Goal: Information Seeking & Learning: Compare options

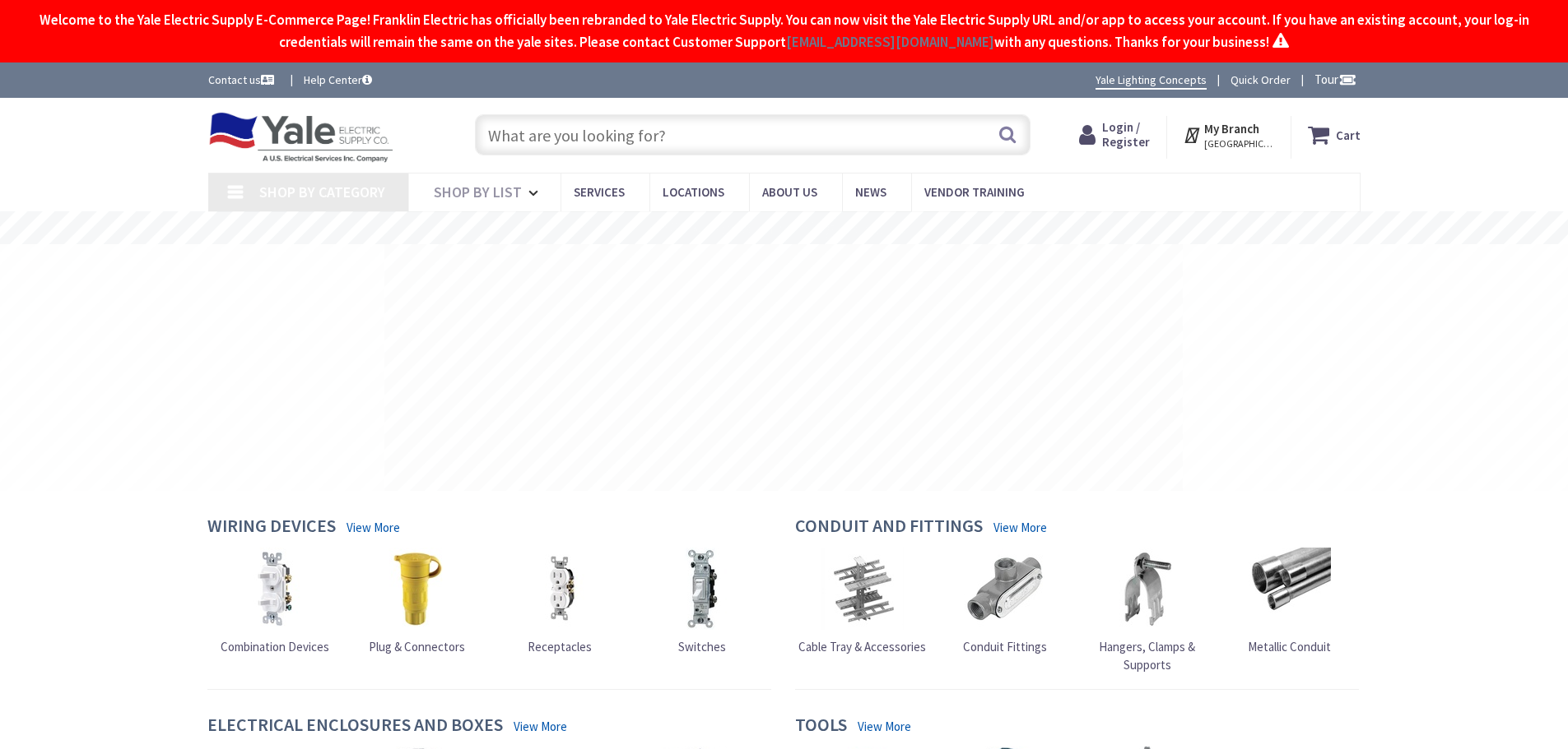
click at [813, 143] on input "text" at bounding box center [752, 134] width 555 height 41
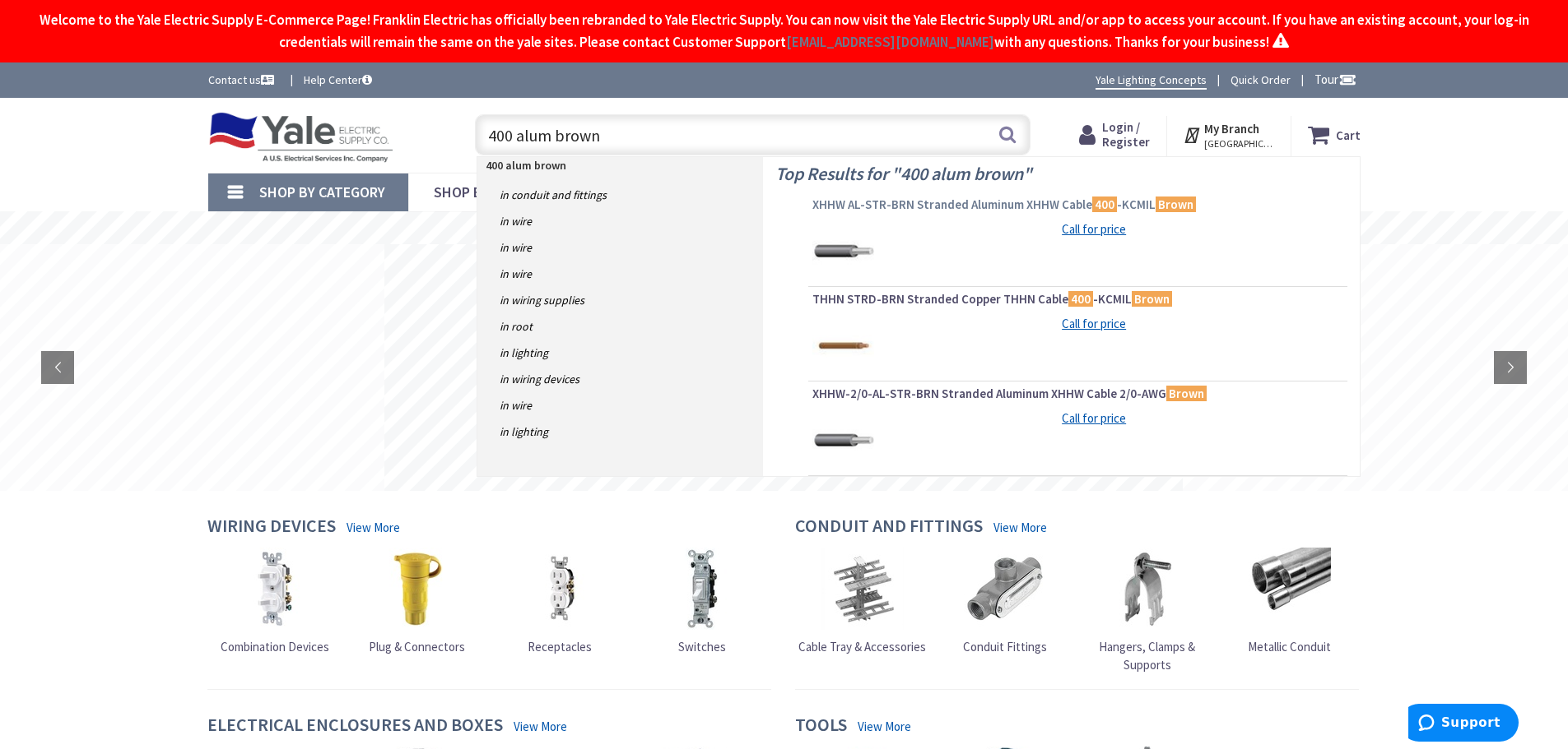
type input "400 alum brown"
click at [963, 205] on span "XHHW AL-STR-BRN Stranded Aluminum XHHW Cable 400 -KCMIL Brown" at bounding box center [1077, 204] width 531 height 16
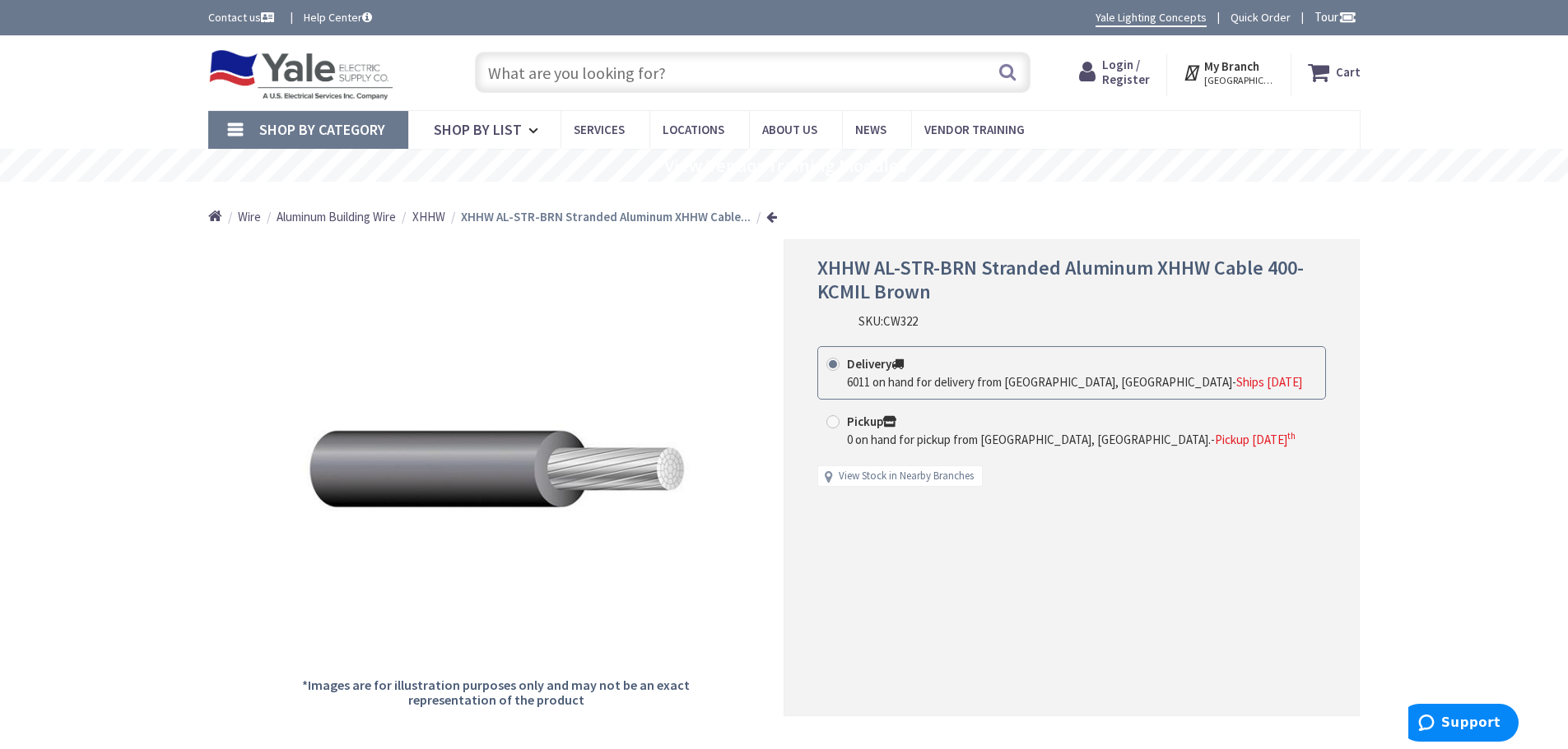
click at [678, 74] on input "text" at bounding box center [752, 72] width 555 height 41
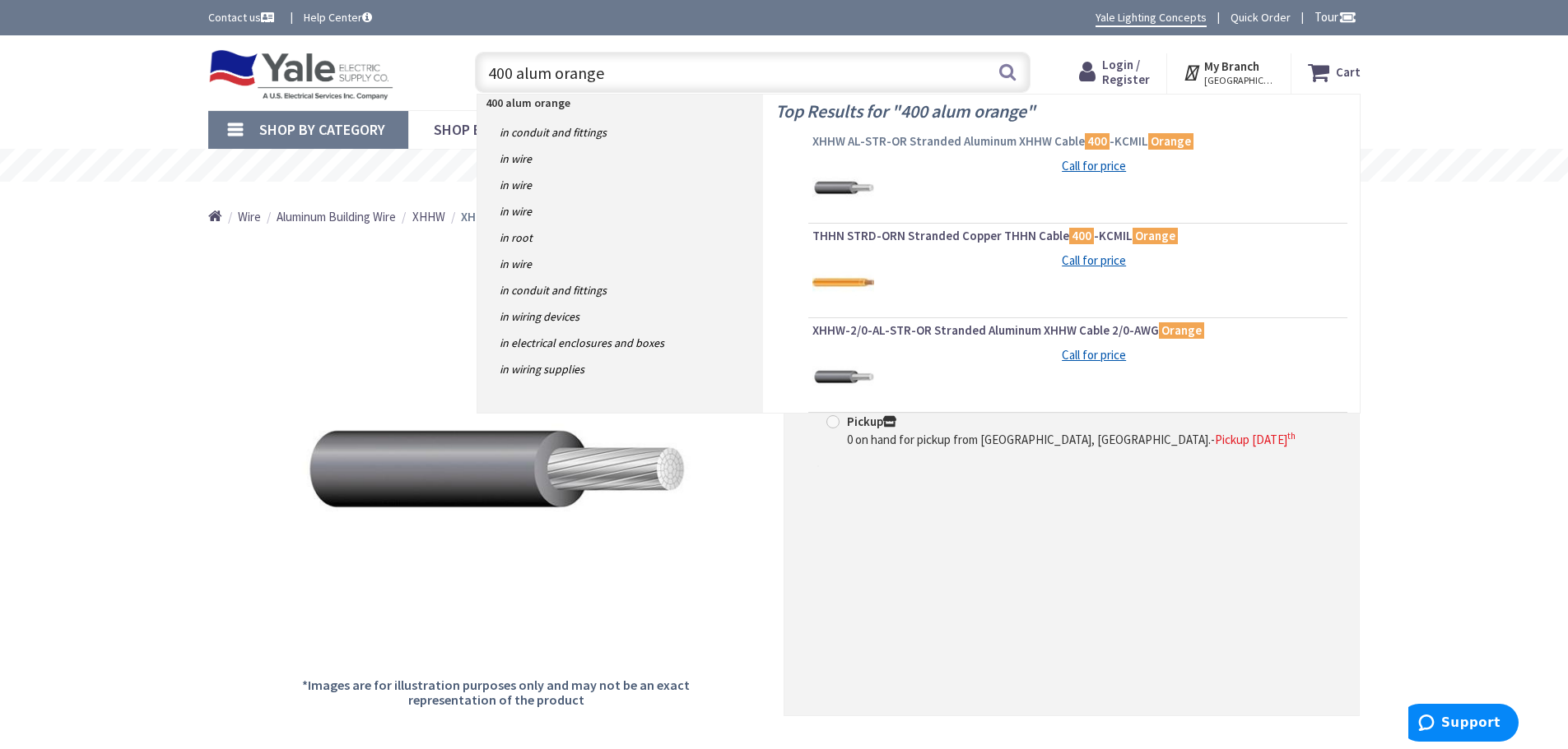
type input "400 alum orange"
click at [933, 141] on span "XHHW AL-STR-OR Stranded Aluminum XHHW Cable 400 -KCMIL Orange" at bounding box center [1077, 141] width 531 height 16
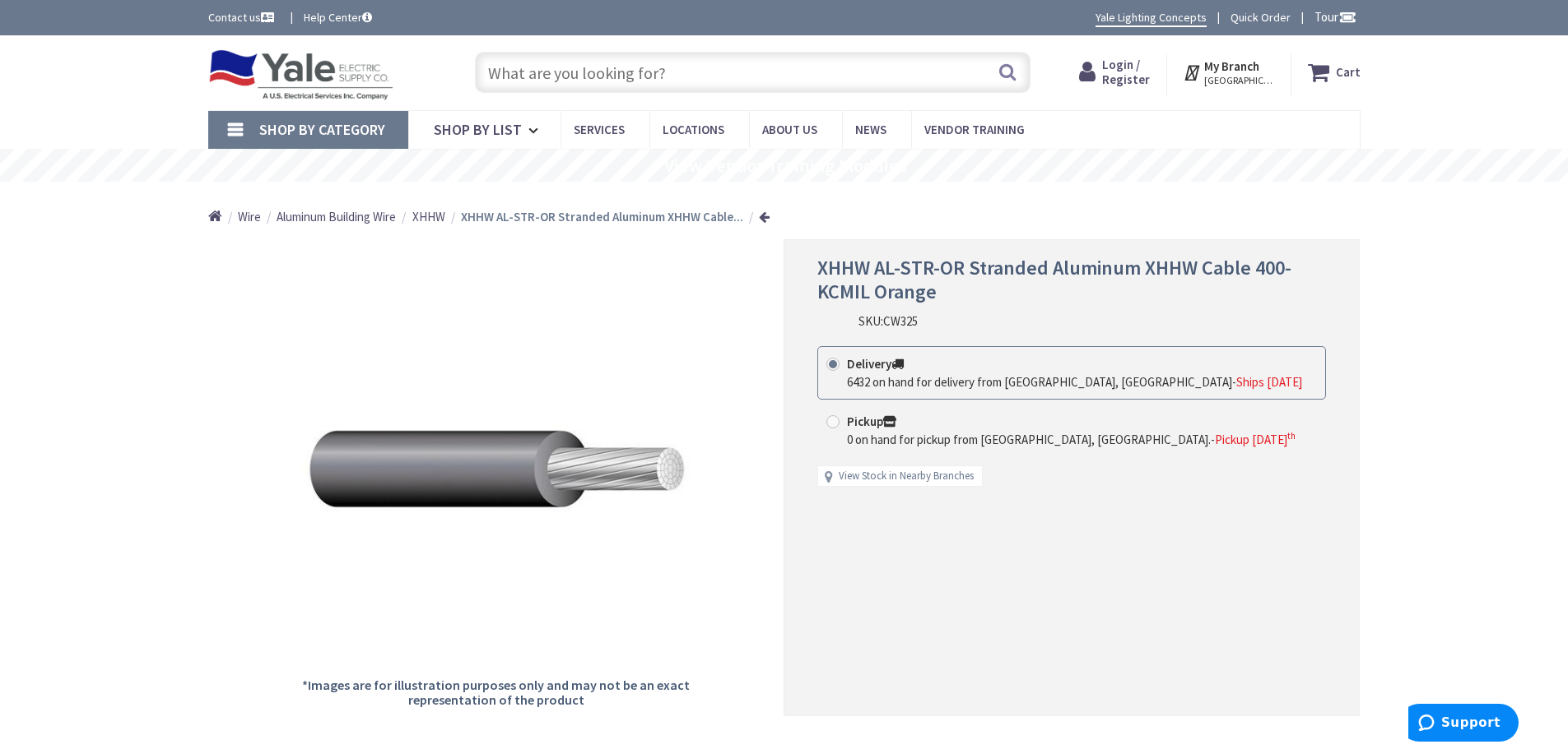
click at [685, 73] on input "text" at bounding box center [752, 72] width 555 height 41
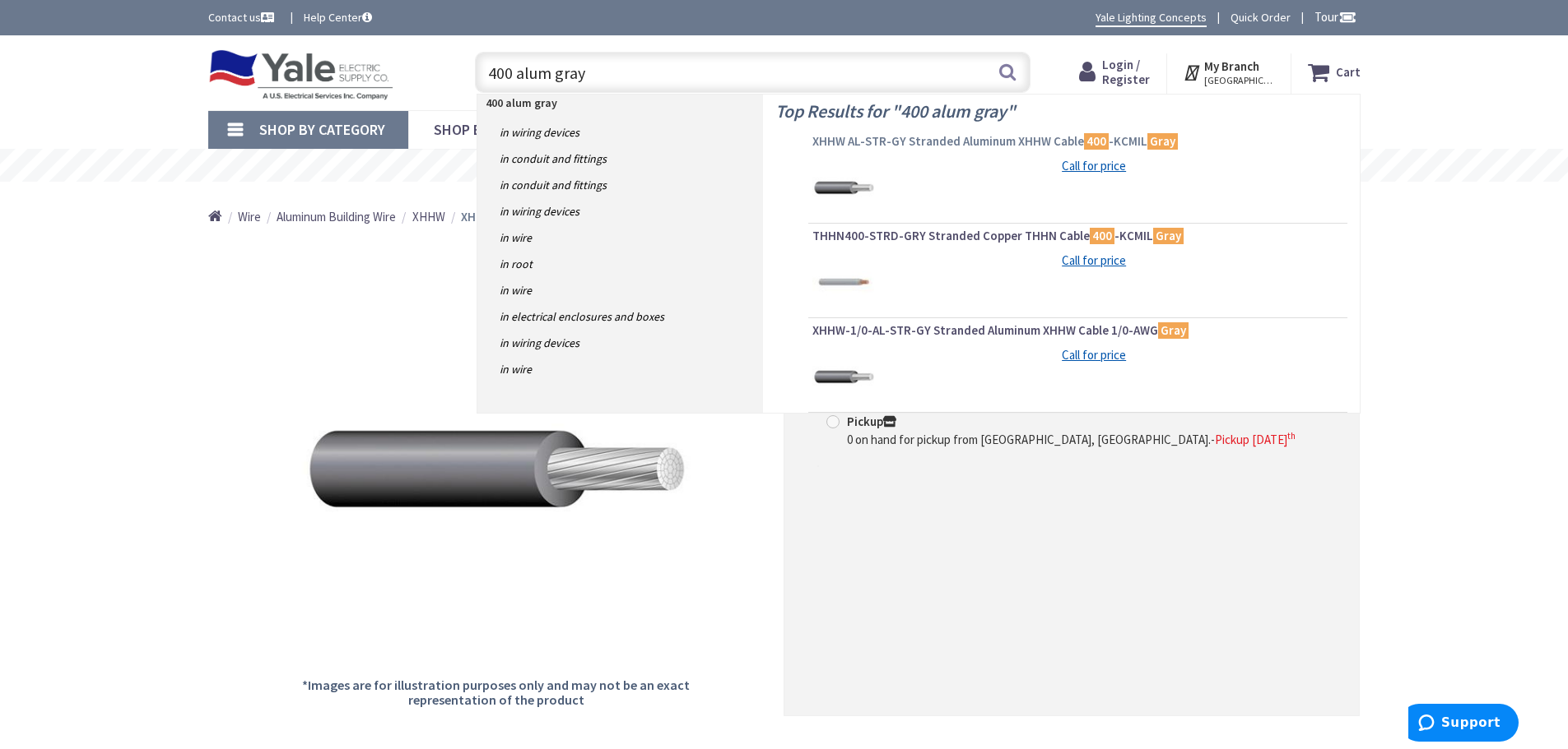
type input "400 alum gray"
click at [893, 141] on span "XHHW AL-STR-GY Stranded Aluminum XHHW Cable 400 -KCMIL Gray" at bounding box center [1077, 141] width 531 height 16
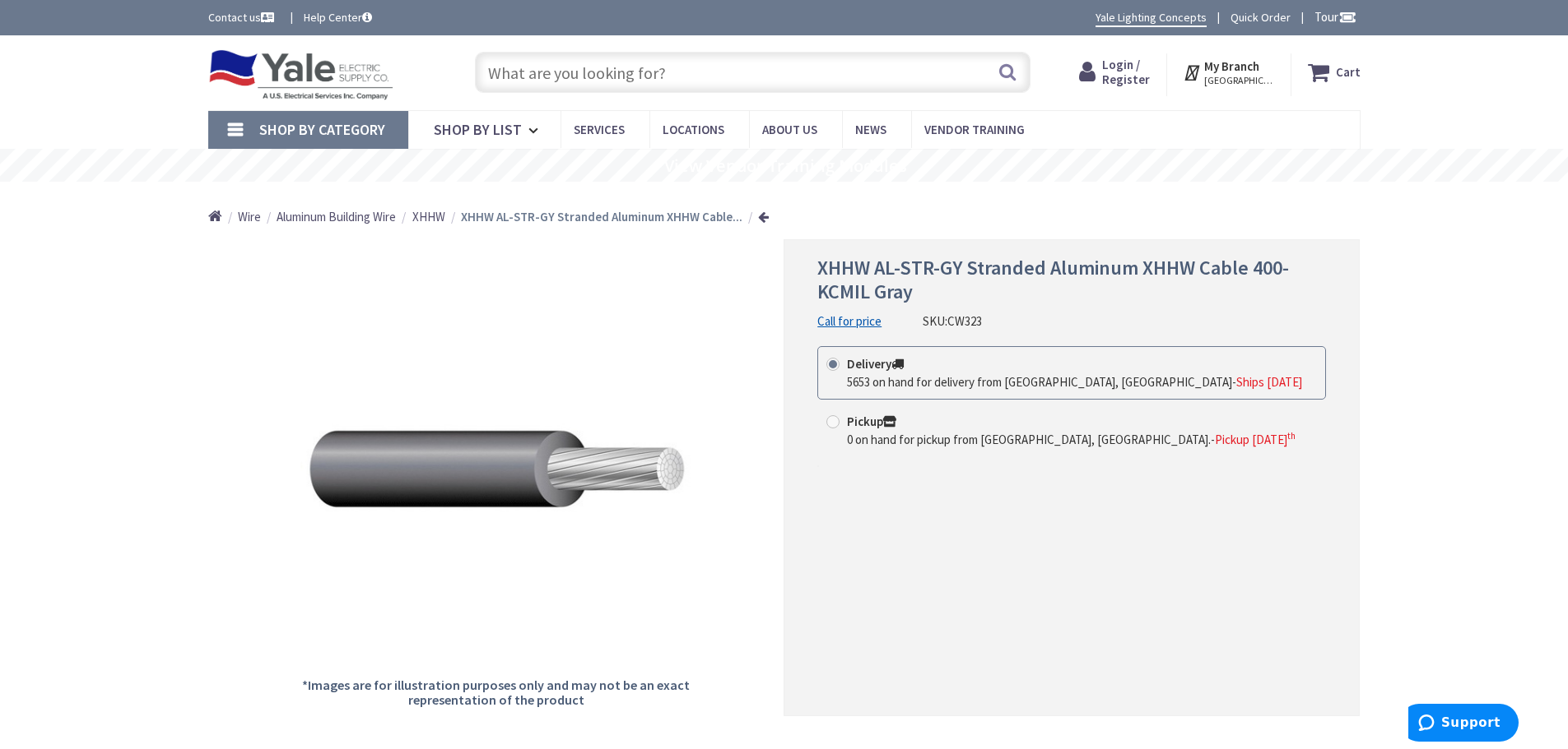
click at [678, 77] on input "text" at bounding box center [752, 72] width 555 height 41
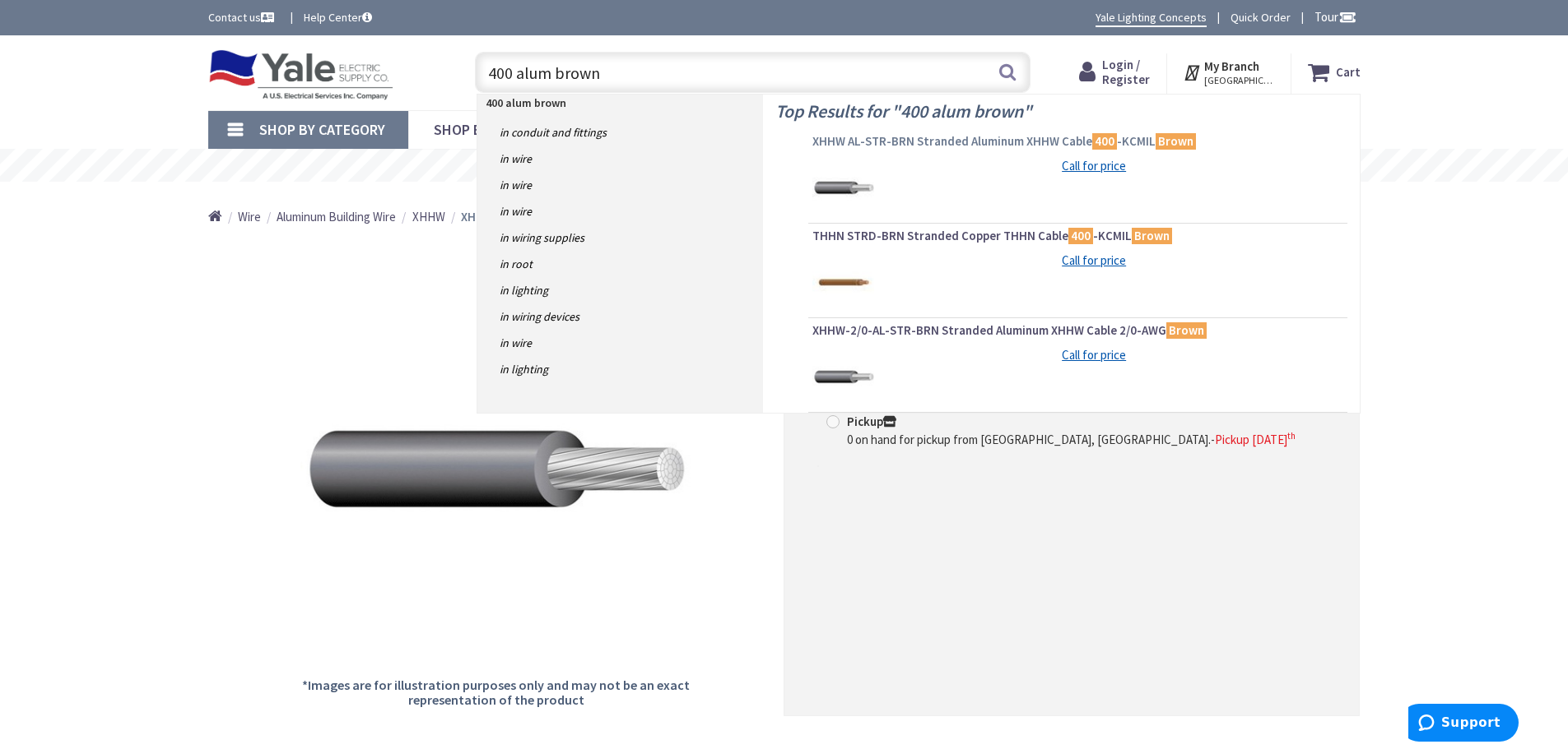
type input "400 alum brown"
click at [923, 139] on span "XHHW AL-STR-BRN Stranded Aluminum XHHW Cable 400 -KCMIL Brown" at bounding box center [1077, 141] width 531 height 16
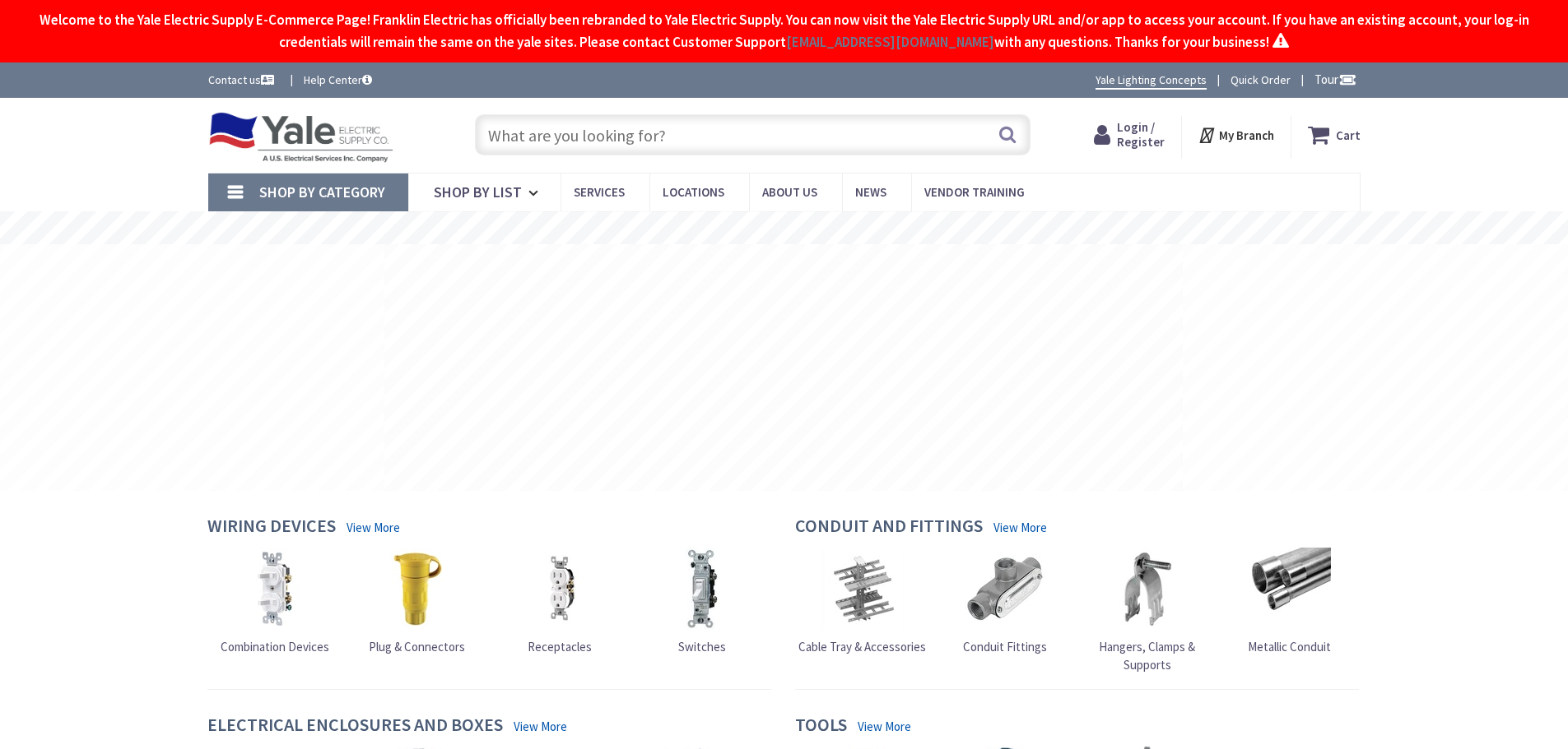
click at [766, 138] on input "text" at bounding box center [752, 134] width 555 height 41
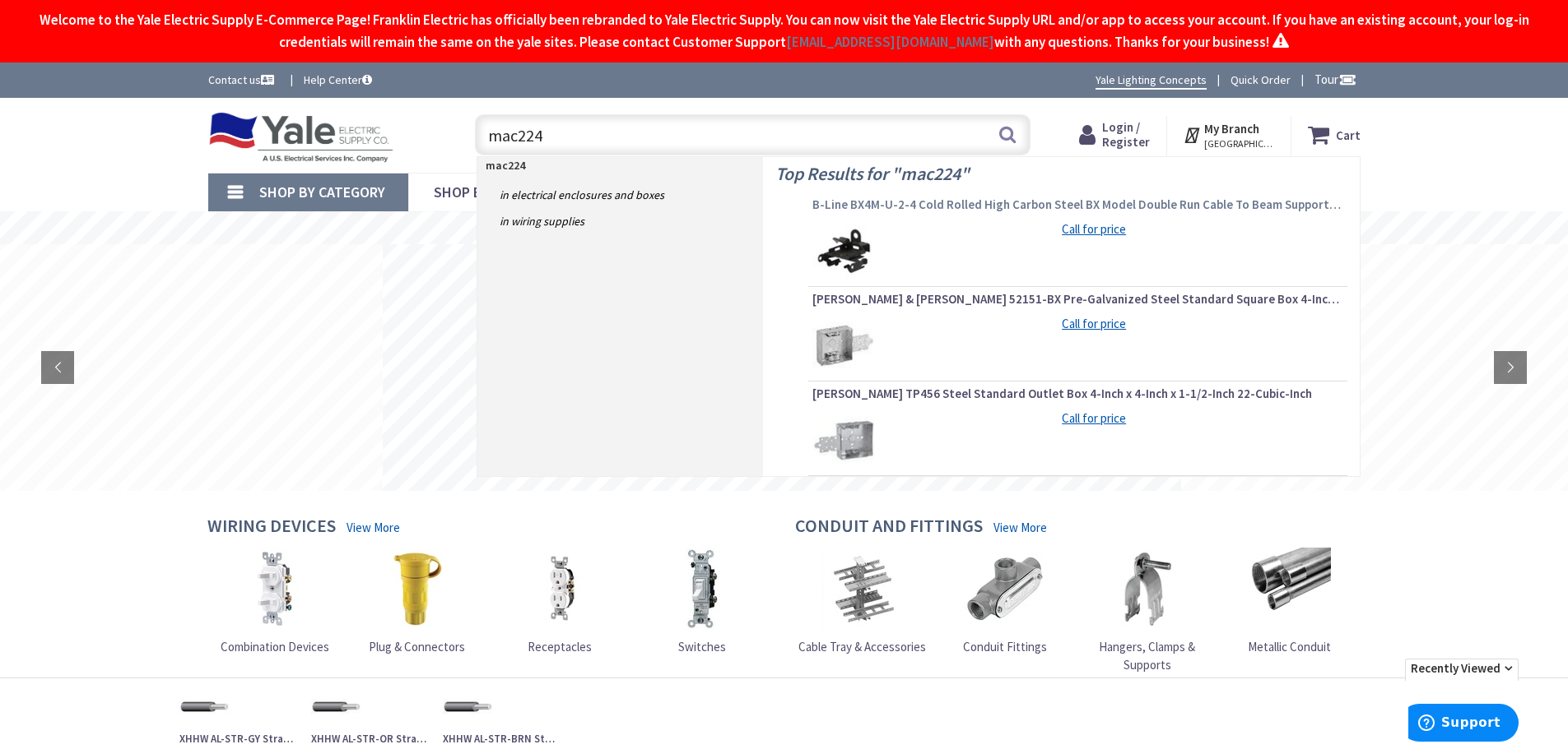
type input "mac224"
click at [1019, 204] on span "B-Line BX4M-U-2-4 Cold Rolled High Carbon Steel BX Model Double Run Cable To Be…" at bounding box center [1077, 204] width 531 height 16
